Goal: Task Accomplishment & Management: Manage account settings

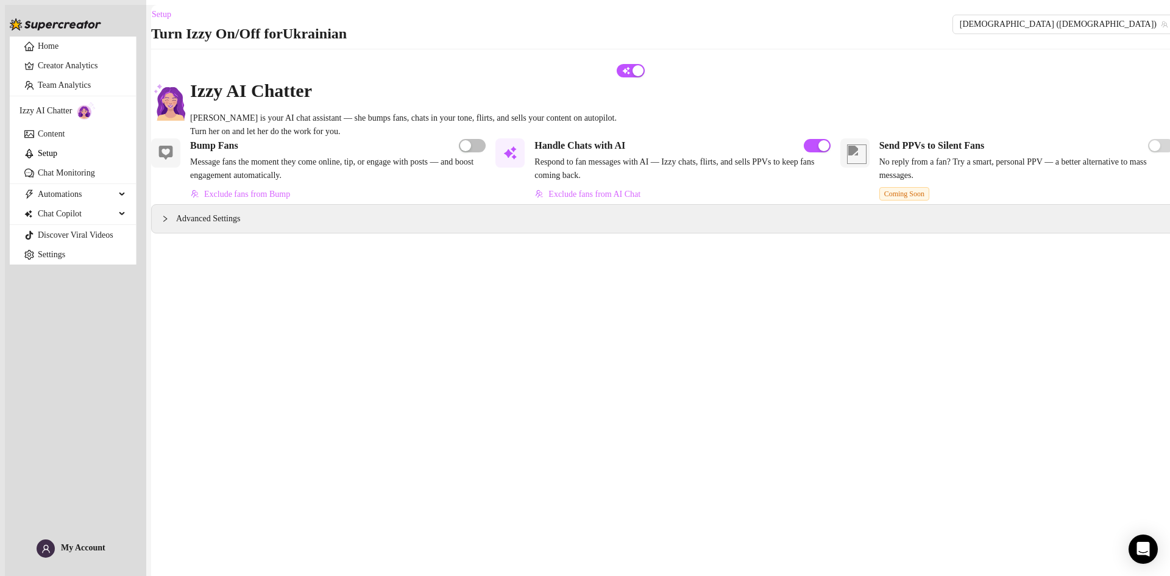
click at [645, 77] on span "button" at bounding box center [631, 70] width 28 height 13
click at [1128, 24] on span "Ukrainian (ukrainianmodel)" at bounding box center [1064, 24] width 208 height 18
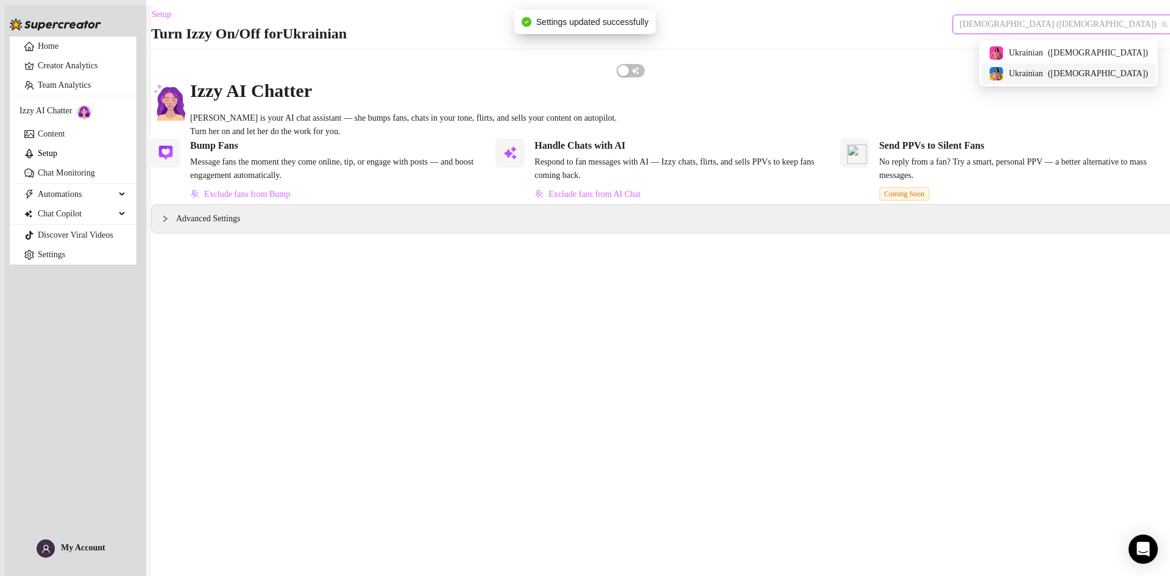
click at [1112, 71] on span "( ukrainianmodelfree )" at bounding box center [1098, 73] width 101 height 13
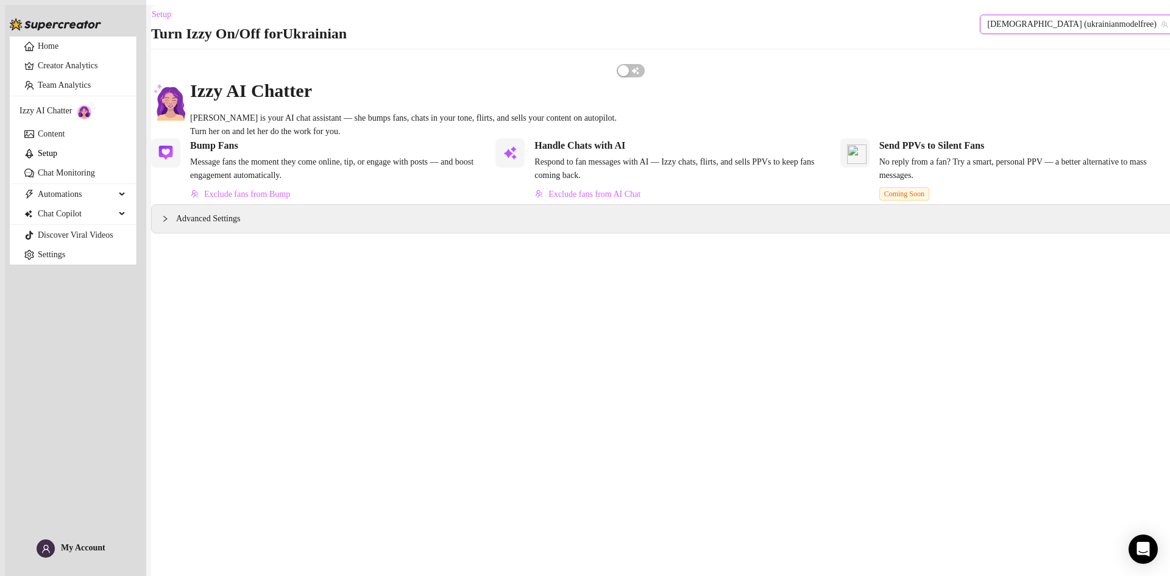
click at [1135, 30] on span "Ukrainian (ukrainianmodelfree)" at bounding box center [1077, 24] width 180 height 18
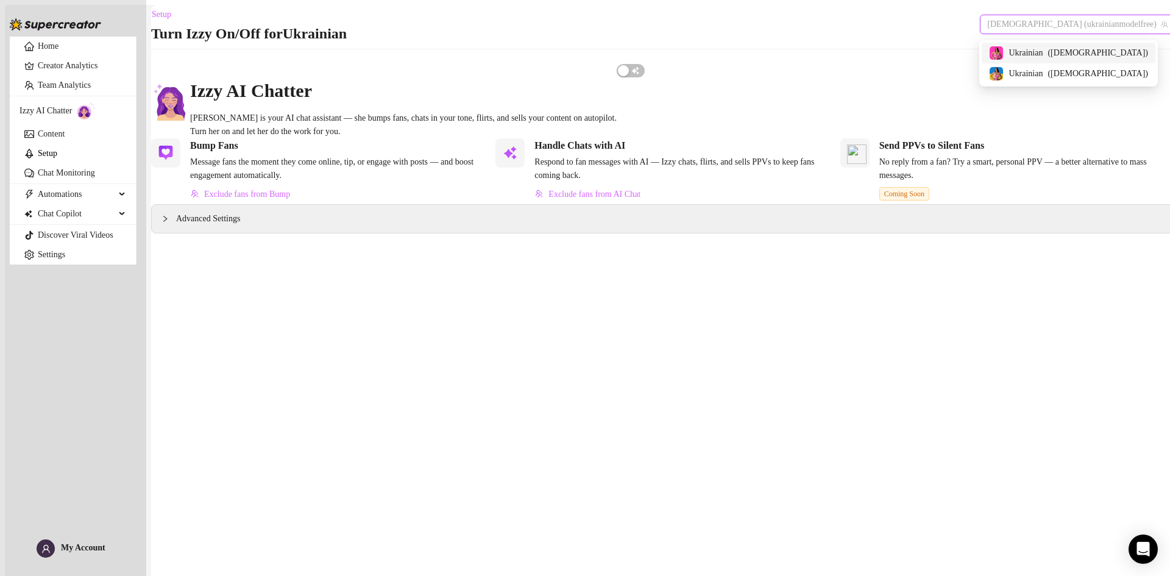
click at [1126, 51] on span "( ukrainianmodel )" at bounding box center [1098, 52] width 101 height 13
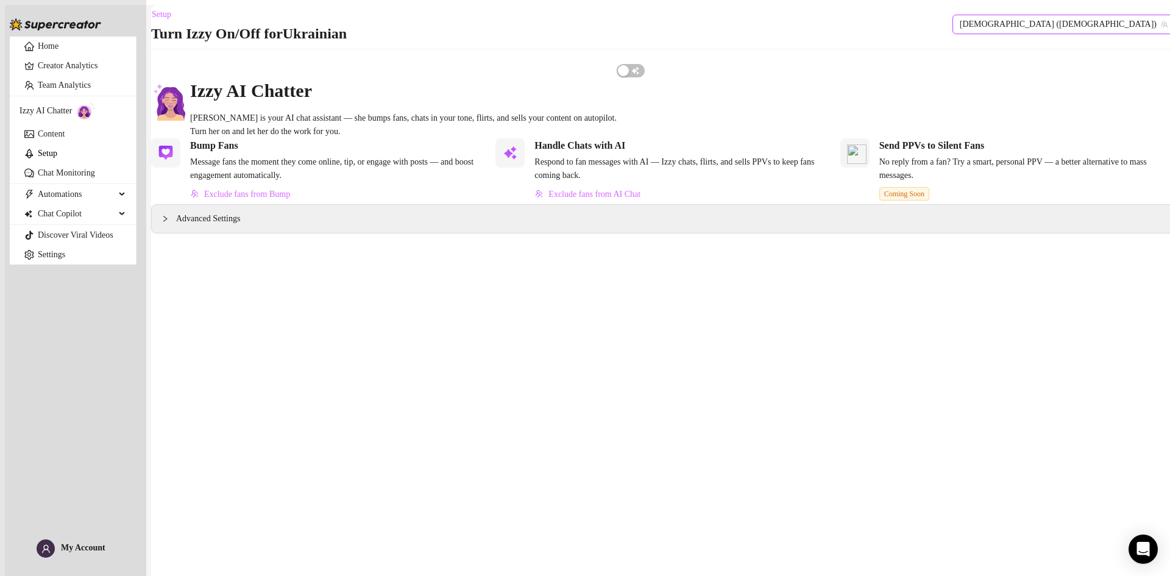
click at [1126, 16] on div "Setup Turn Izzy On/Off for Ukrainian Ukrainian (ukrainianmodel) Ukrainian (ukra…" at bounding box center [663, 24] width 1024 height 39
click at [1126, 21] on span "Ukrainian (ukrainianmodel)" at bounding box center [1064, 24] width 208 height 18
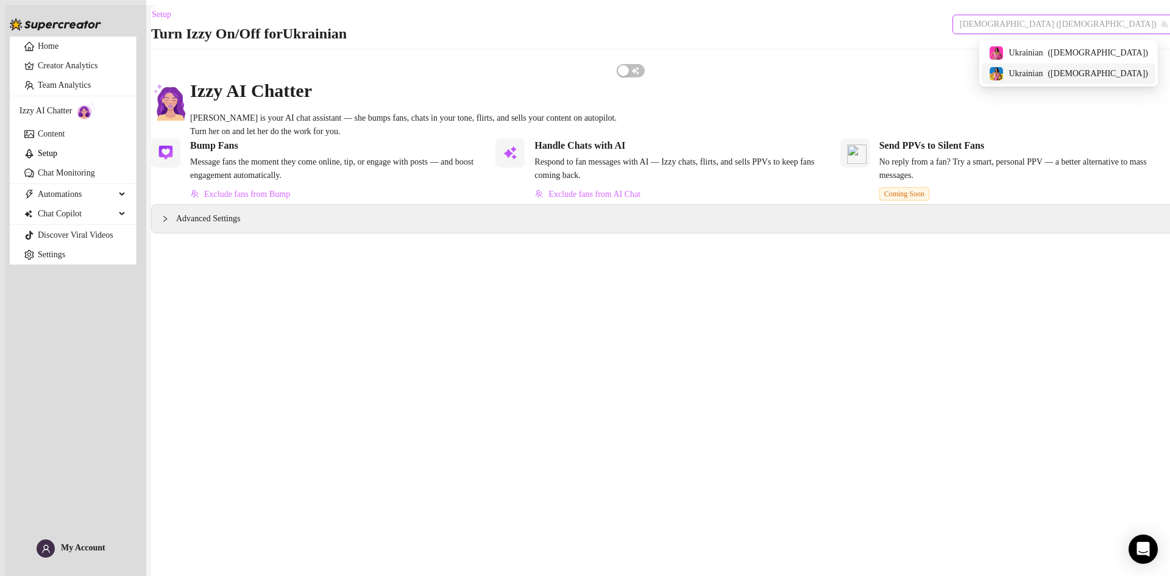
click at [1122, 75] on span "( ukrainianmodelfree )" at bounding box center [1098, 73] width 101 height 13
